Goal: Task Accomplishment & Management: Complete application form

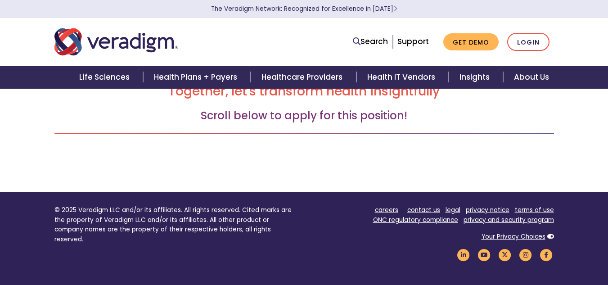
scroll to position [120, 0]
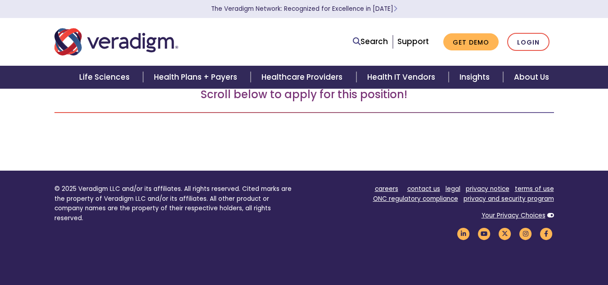
click at [316, 144] on div "← Back to Open Positions Together, let's transform health insightfully Scroll b…" at bounding box center [303, 95] width 499 height 149
click at [441, 122] on div "← Back to Open Positions Together, let's transform health insightfully Scroll b…" at bounding box center [304, 89] width 513 height 92
click at [363, 90] on h3 "Scroll below to apply for this position!" at bounding box center [303, 94] width 499 height 13
click at [364, 107] on div "← Back to Open Positions Together, let's transform health insightfully Scroll b…" at bounding box center [304, 89] width 513 height 92
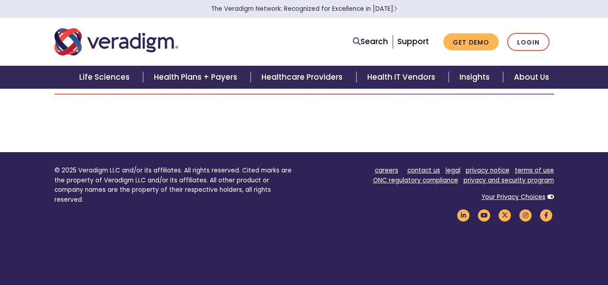
scroll to position [198, 0]
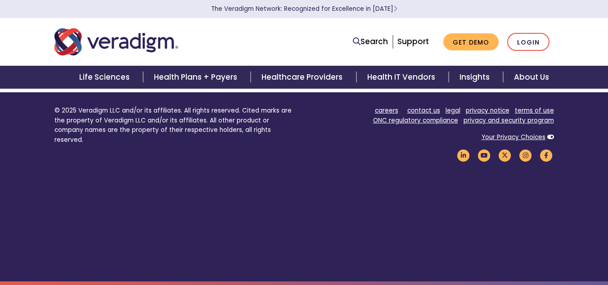
click at [309, 279] on footer "© 2025 Veradigm LLC and/or its affiliates. All rights reserved. Cited marks are…" at bounding box center [304, 186] width 608 height 189
click at [364, 173] on footer "© 2025 Veradigm LLC and/or its affiliates. All rights reserved. Cited marks are…" at bounding box center [304, 186] width 608 height 189
click at [328, 144] on div "careers contact us legal privacy notice terms of use ONC regulatory compliance …" at bounding box center [432, 137] width 243 height 63
click at [62, 148] on div "© 2025 Veradigm LLC and/or its affiliates. All rights reserved. Cited marks are…" at bounding box center [176, 137] width 256 height 63
drag, startPoint x: 54, startPoint y: 136, endPoint x: 68, endPoint y: 133, distance: 14.2
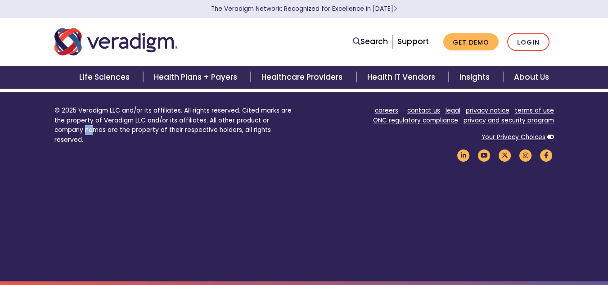
click at [64, 133] on div "© 2025 Veradigm LLC and/or its affiliates. All rights reserved. Cited marks are…" at bounding box center [176, 137] width 256 height 63
click at [241, 202] on footer "© 2025 Veradigm LLC and/or its affiliates. All rights reserved. Cited marks are…" at bounding box center [304, 186] width 608 height 189
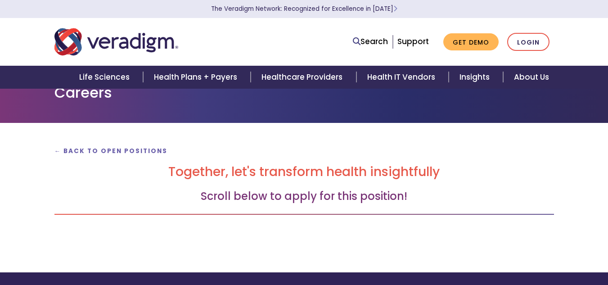
scroll to position [0, 0]
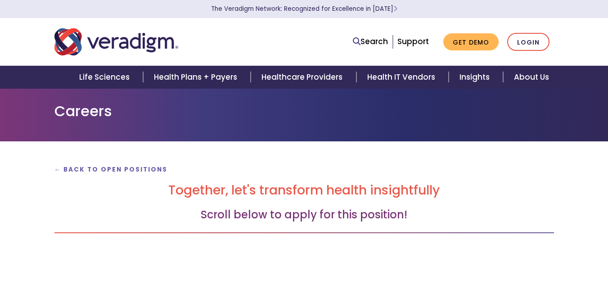
click at [362, 223] on div "← Back to Open Positions Together, let's transform health insightfully Scroll b…" at bounding box center [304, 209] width 513 height 92
click at [382, 213] on h3 "Scroll below to apply for this position!" at bounding box center [303, 214] width 499 height 13
click at [260, 183] on h2 "Together, let's transform health insightfully" at bounding box center [303, 190] width 499 height 15
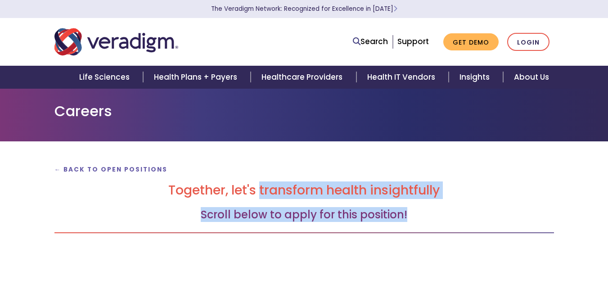
drag, startPoint x: 260, startPoint y: 184, endPoint x: 305, endPoint y: 220, distance: 57.6
click at [300, 222] on div "← Back to Open Positions Together, let's transform health insightfully Scroll b…" at bounding box center [304, 209] width 513 height 92
click at [318, 218] on h3 "Scroll below to apply for this position!" at bounding box center [303, 214] width 499 height 13
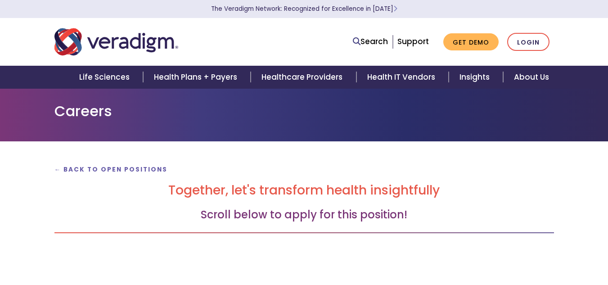
click at [454, 217] on h3 "Scroll below to apply for this position!" at bounding box center [303, 214] width 499 height 13
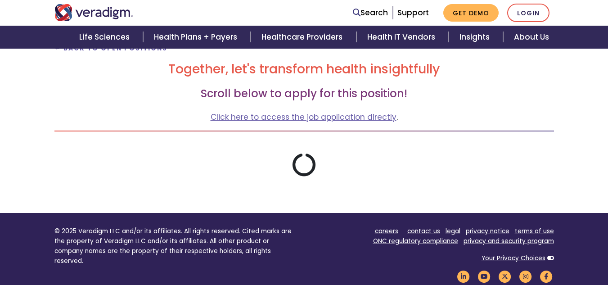
scroll to position [62, 0]
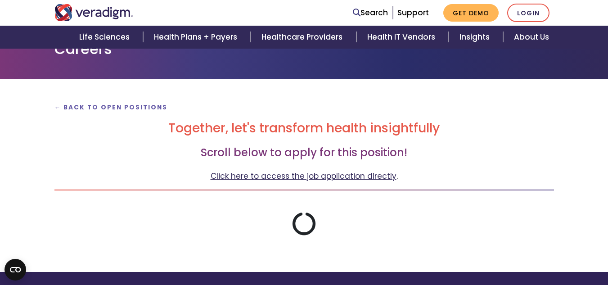
click at [294, 177] on link "Click here to access the job application directly" at bounding box center [304, 176] width 186 height 11
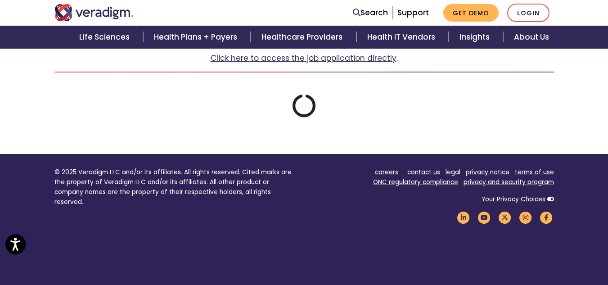
click at [301, 59] on link "Click here to access the job application directly" at bounding box center [304, 58] width 186 height 11
